Goal: Task Accomplishment & Management: Use online tool/utility

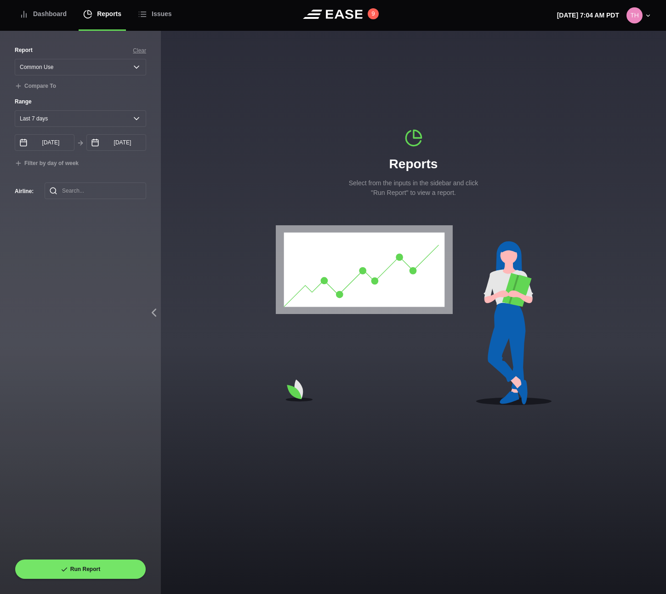
select select "Common Use"
select select "7"
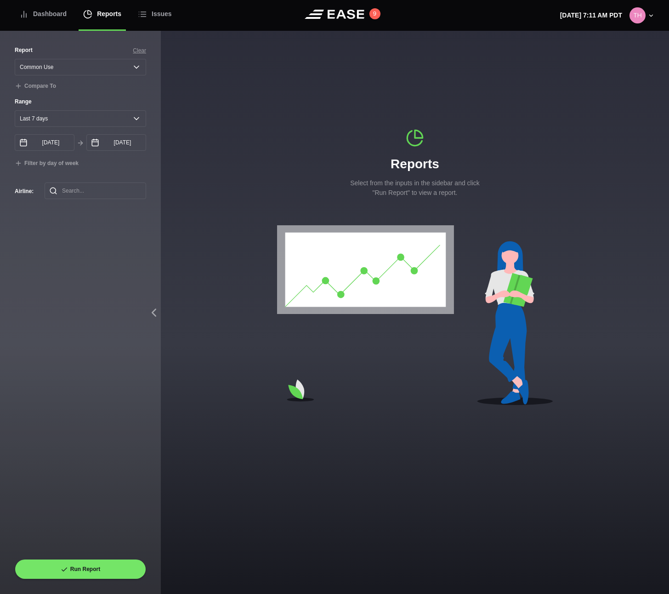
click at [360, 43] on div "Reports Select from the inputs in the sidebar and click "Run Report" to view a …" at bounding box center [415, 268] width 508 height 475
click at [103, 564] on button "Run Report" at bounding box center [80, 569] width 131 height 20
select select "Common Use"
select select "7"
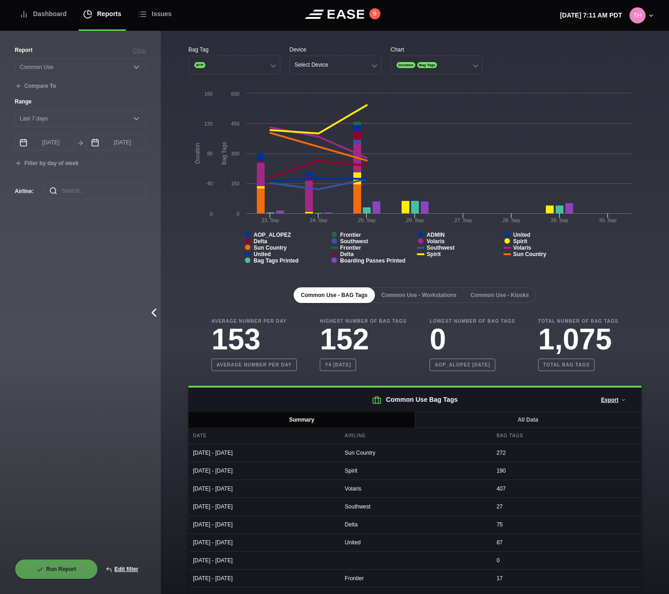
click at [154, 314] on icon at bounding box center [154, 312] width 4 height 7
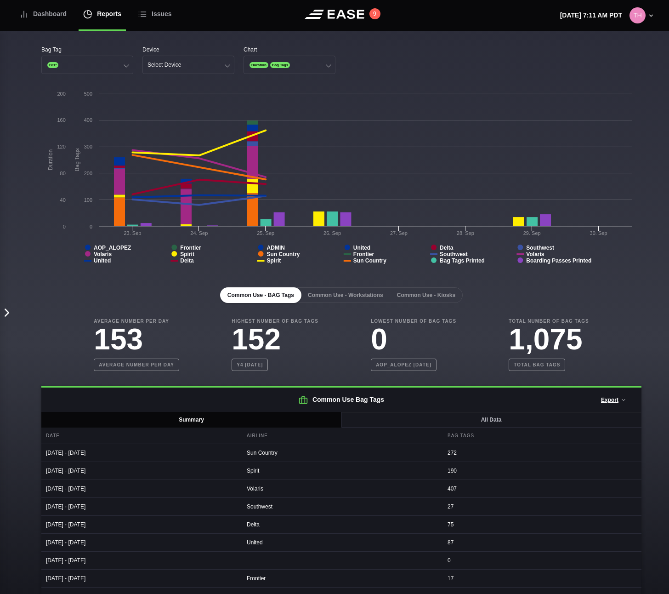
click at [10, 308] on icon at bounding box center [7, 313] width 14 height 14
select select "Common Use"
select select "7"
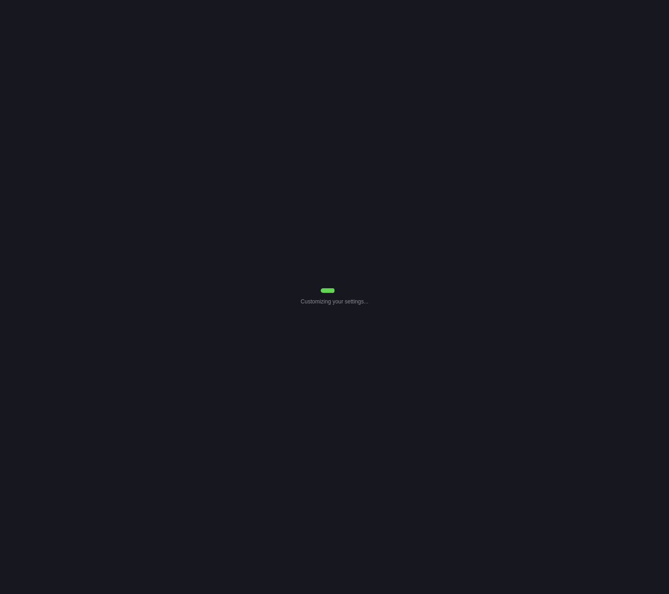
select select "Common Use"
select select "7"
